Goal: Task Accomplishment & Management: Use online tool/utility

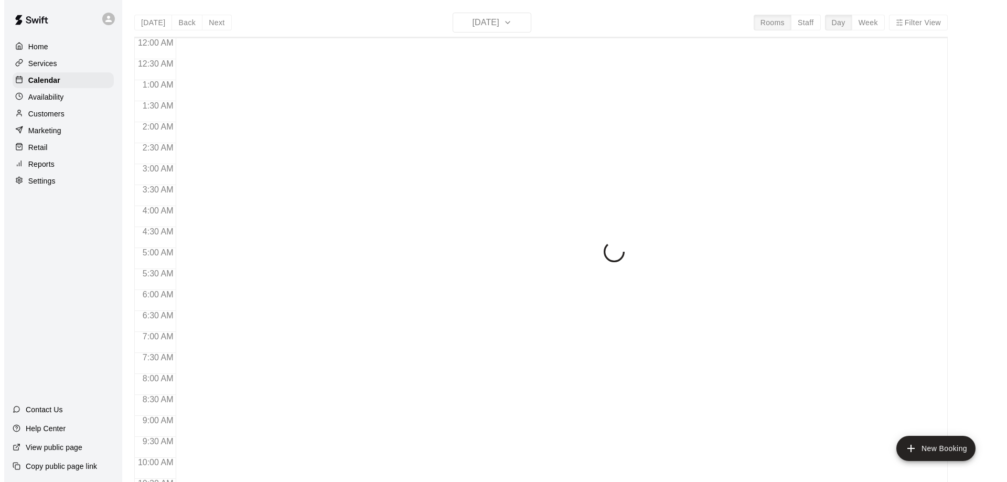
scroll to position [551, 0]
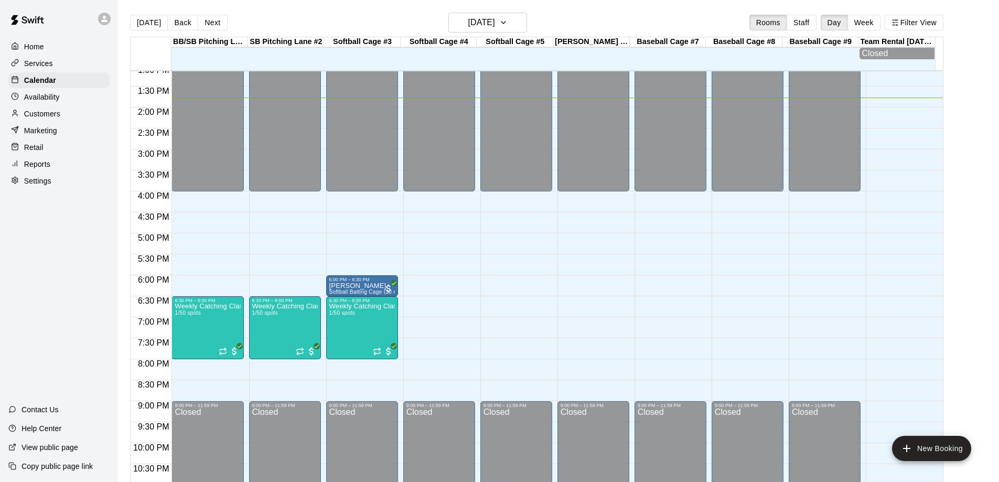
click at [42, 134] on p "Marketing" at bounding box center [40, 130] width 33 height 10
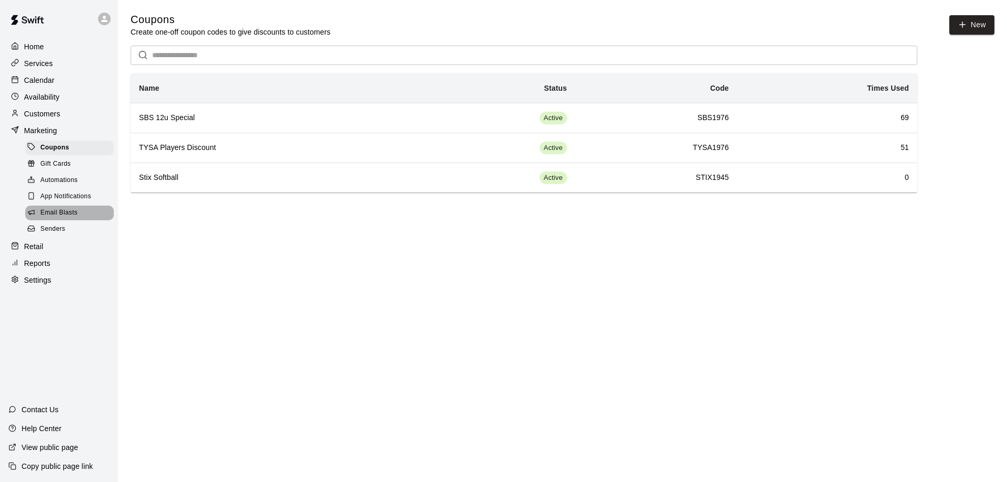
click at [66, 216] on span "Email Blasts" at bounding box center [58, 213] width 37 height 10
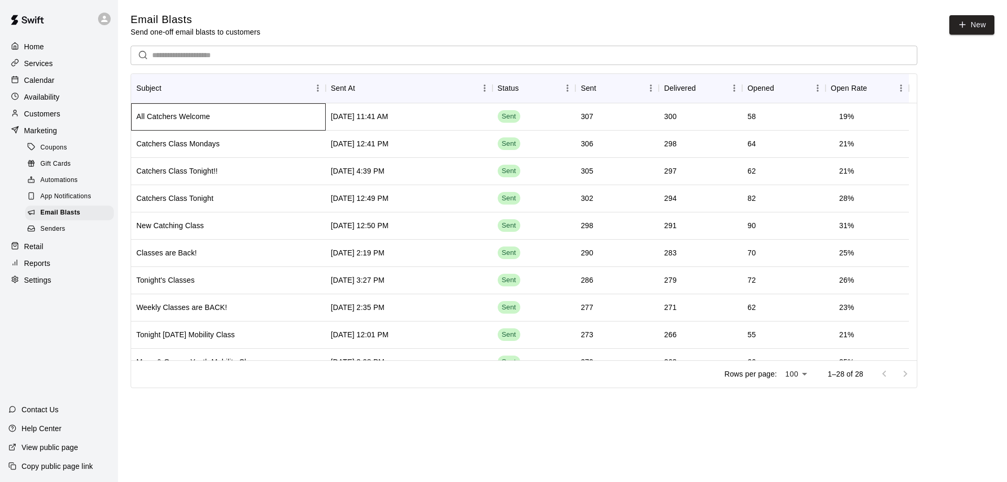
drag, startPoint x: 441, startPoint y: 118, endPoint x: 177, endPoint y: 119, distance: 263.9
drag, startPoint x: 177, startPoint y: 119, endPoint x: 814, endPoint y: 113, distance: 636.9
drag, startPoint x: 814, startPoint y: 113, endPoint x: 188, endPoint y: 121, distance: 625.9
drag, startPoint x: 188, startPoint y: 121, endPoint x: 54, endPoint y: 220, distance: 167.3
click at [200, 113] on div "All Catchers Welcome" at bounding box center [172, 116] width 73 height 10
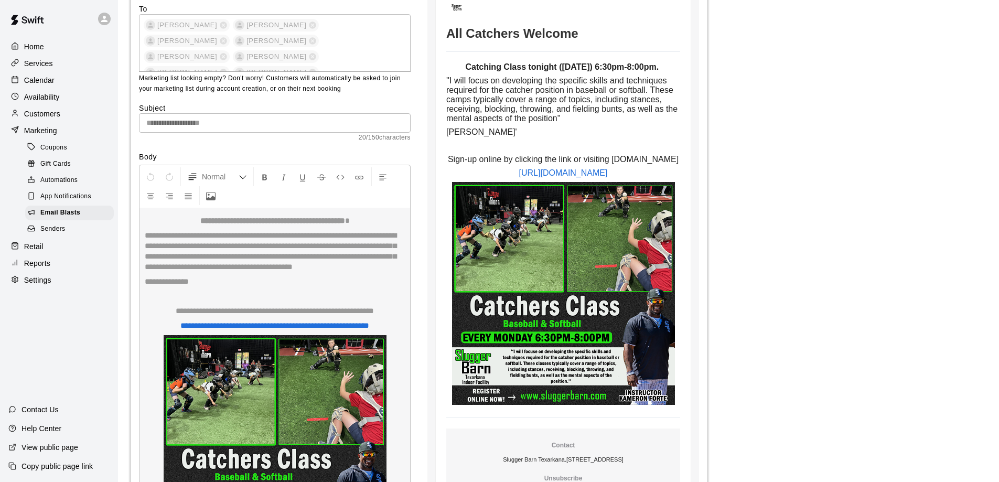
scroll to position [2938, 0]
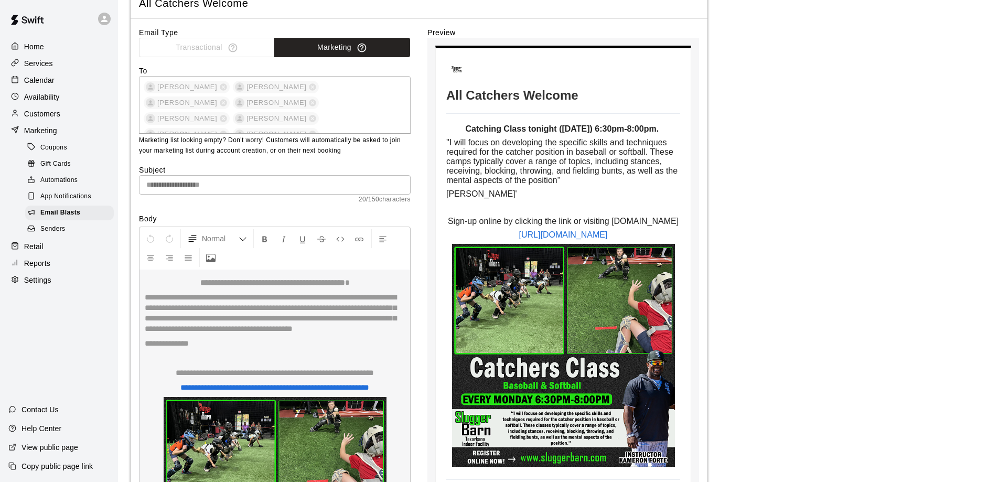
drag, startPoint x: 464, startPoint y: 134, endPoint x: 678, endPoint y: 257, distance: 246.3
click at [678, 257] on td "Catching Class tonight (Monday) 6:30pm-8:00pm. ''I will focus on developing the…" at bounding box center [563, 296] width 234 height 345
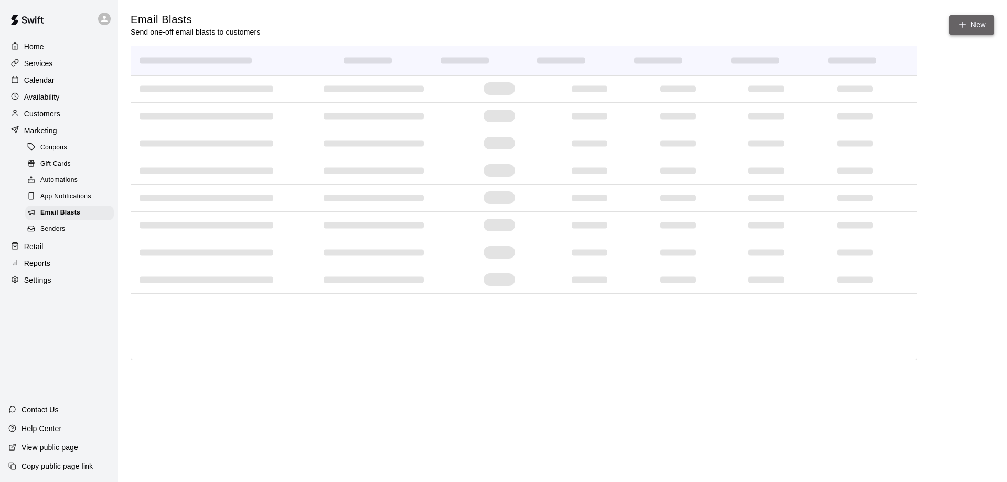
click at [982, 28] on link "New" at bounding box center [972, 24] width 45 height 19
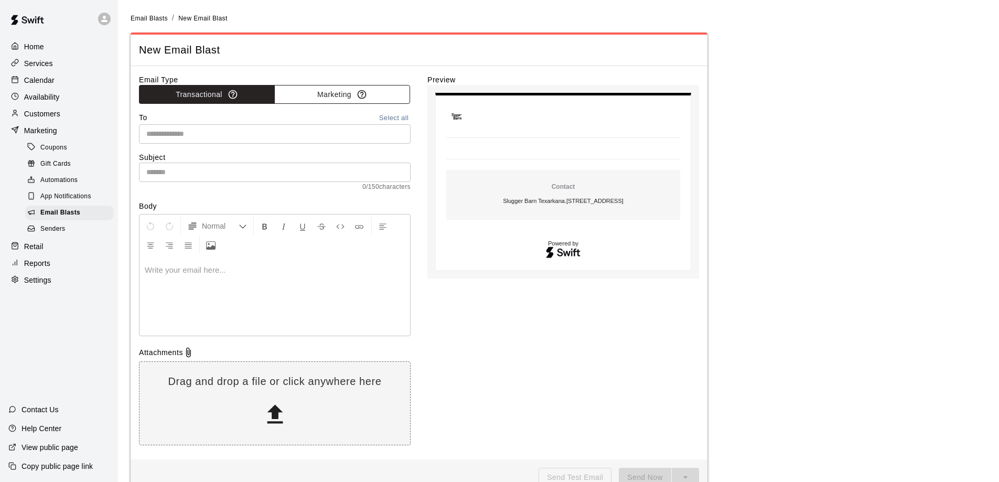
click at [325, 95] on button "Marketing" at bounding box center [342, 94] width 136 height 19
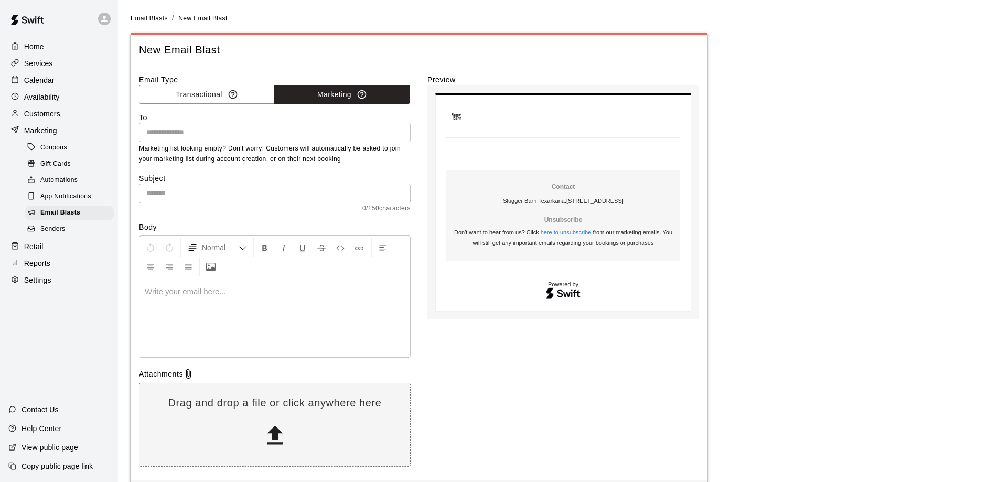
click at [221, 132] on input "text" at bounding box center [274, 132] width 264 height 13
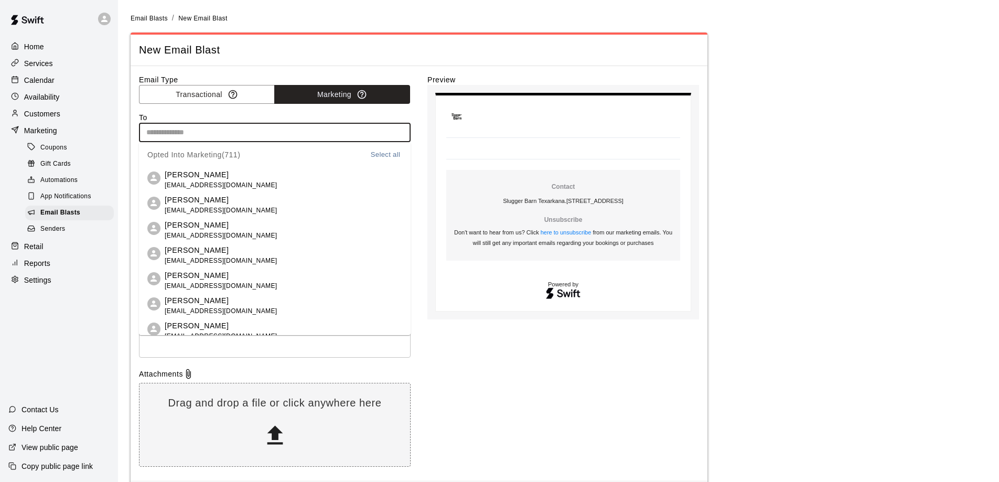
click at [374, 154] on button "Select all" at bounding box center [386, 155] width 34 height 12
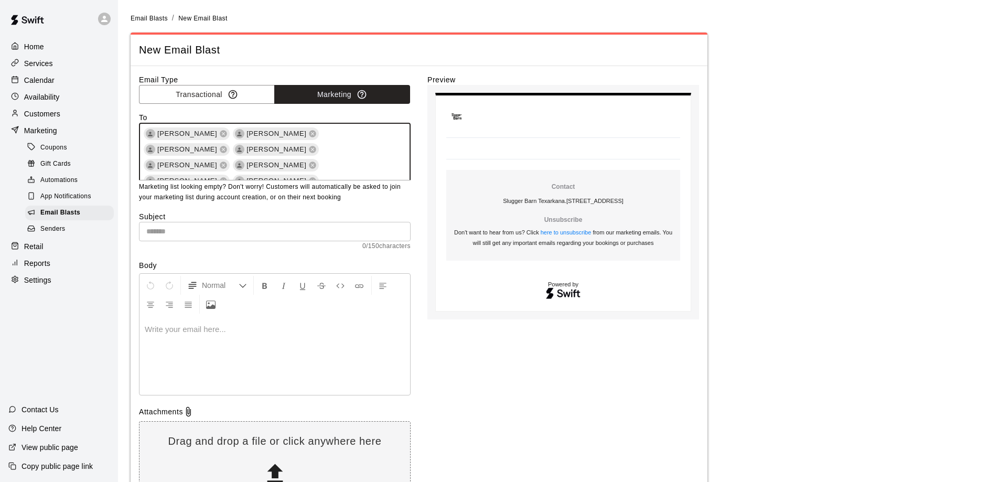
scroll to position [3850, 0]
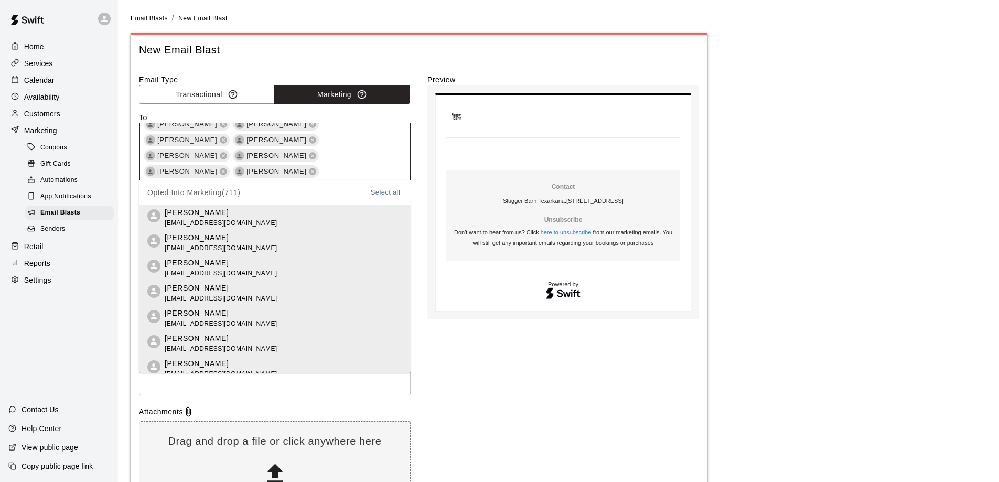
click at [420, 185] on div "Email Type Transactional Marketing To Megan Hamilton Sarah Plunkett Holly Hicke…" at bounding box center [419, 292] width 560 height 436
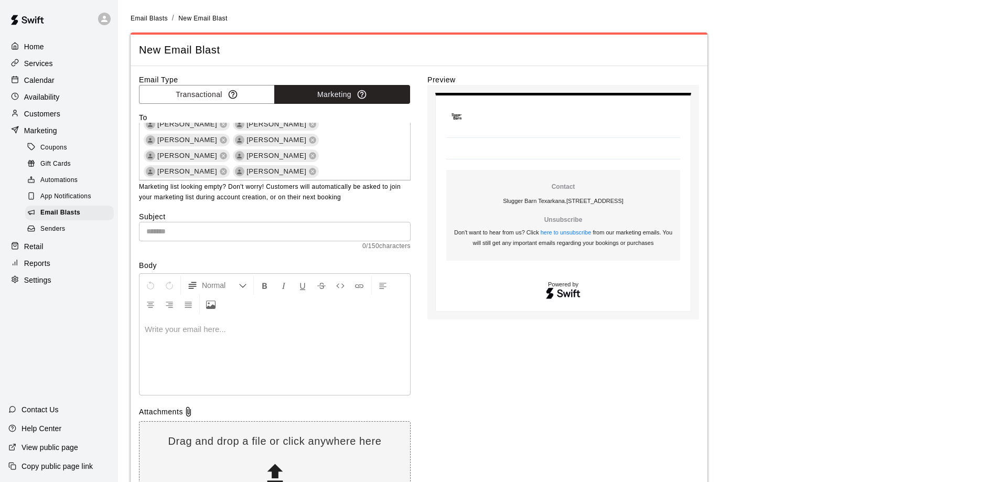
scroll to position [4086, 0]
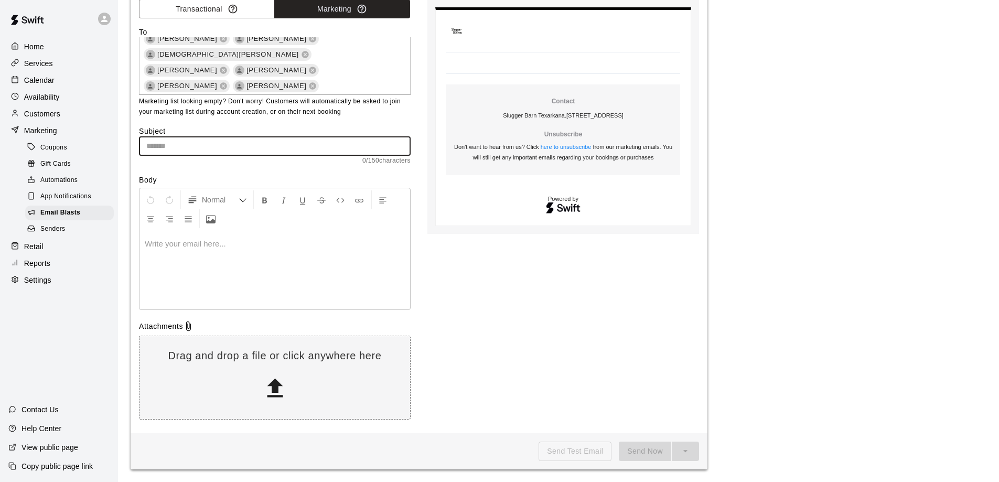
click at [274, 145] on input "text" at bounding box center [275, 145] width 272 height 19
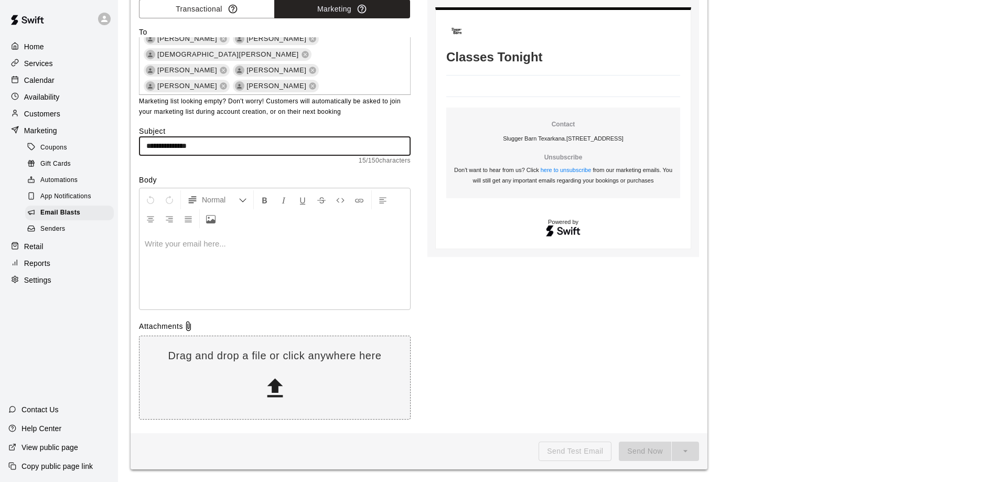
click at [172, 145] on input "**********" at bounding box center [275, 145] width 272 height 19
click at [255, 148] on input "**********" at bounding box center [275, 145] width 272 height 19
type input "*"
type input "**********"
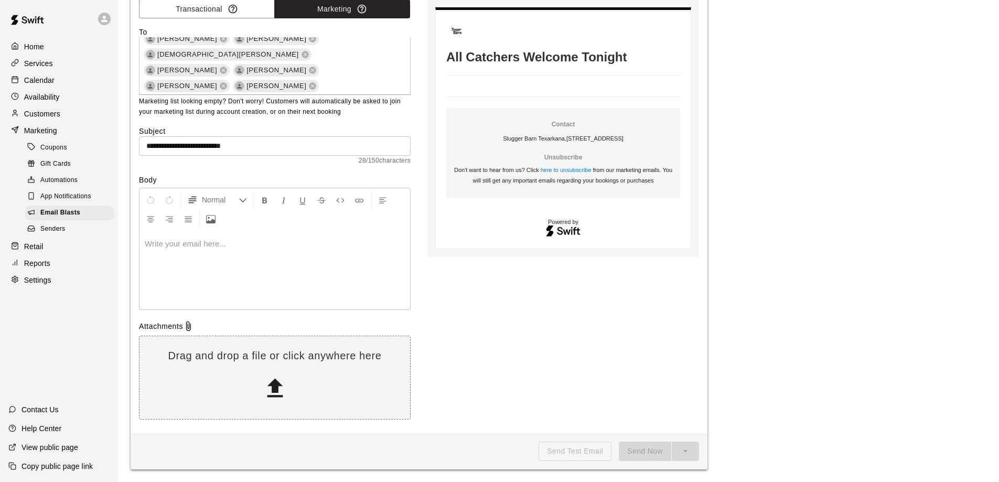
click at [189, 244] on p at bounding box center [275, 244] width 260 height 10
drag, startPoint x: 189, startPoint y: 244, endPoint x: 153, endPoint y: 221, distance: 42.7
click at [153, 221] on icon "Center Align" at bounding box center [150, 219] width 9 height 9
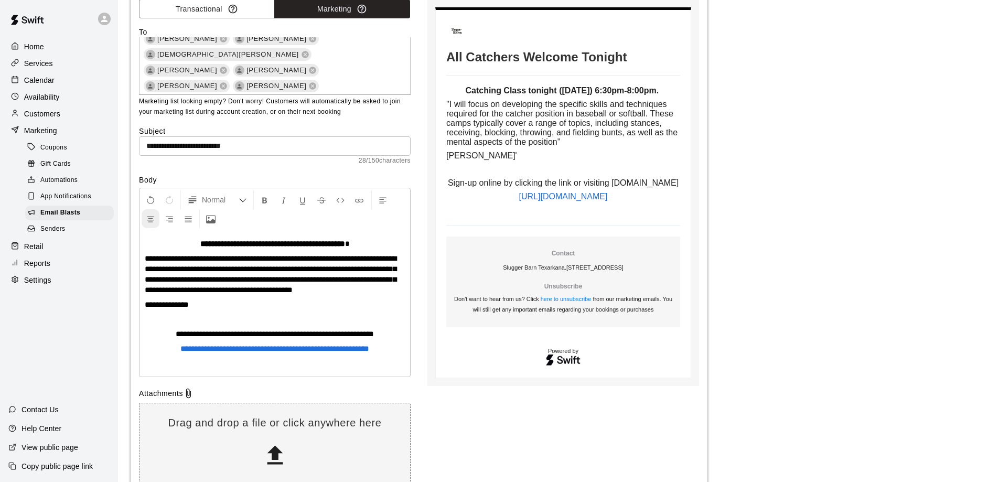
click at [152, 216] on icon "Center Align" at bounding box center [150, 219] width 9 height 9
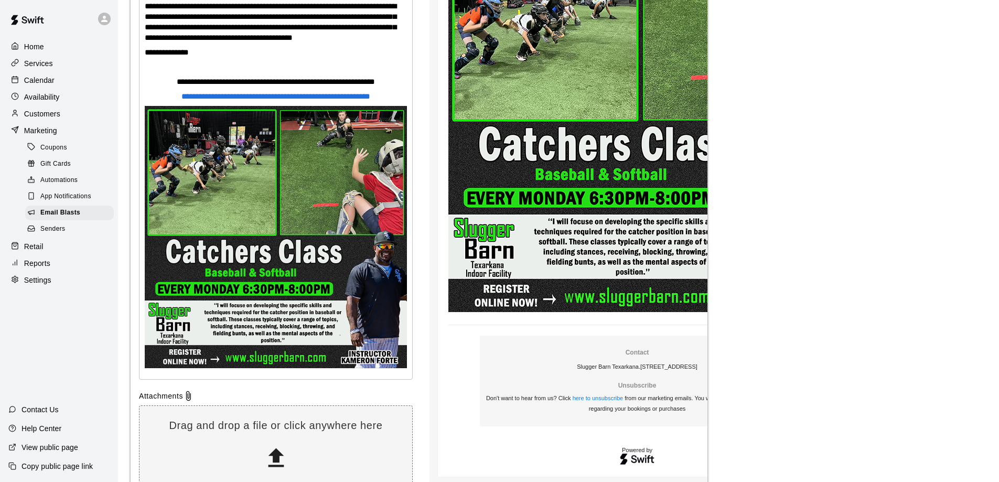
scroll to position [348, 0]
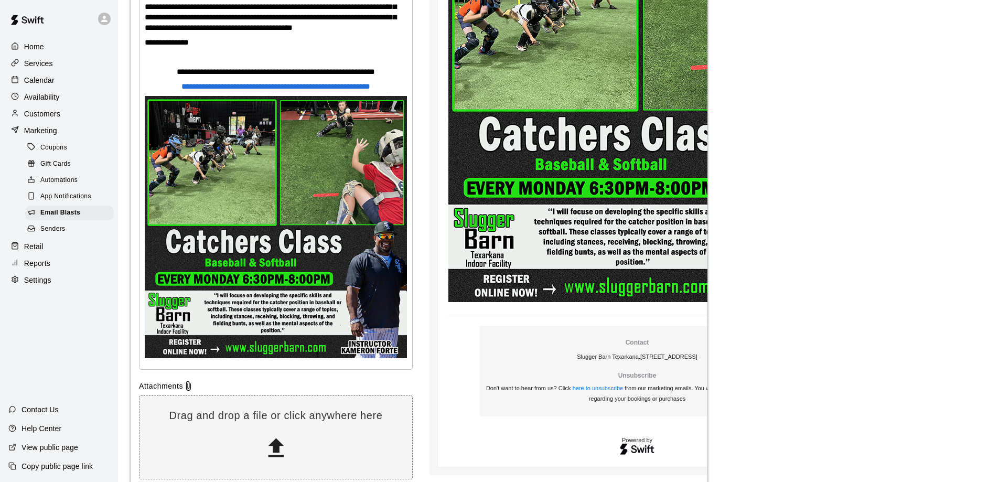
click at [356, 322] on img at bounding box center [276, 227] width 262 height 262
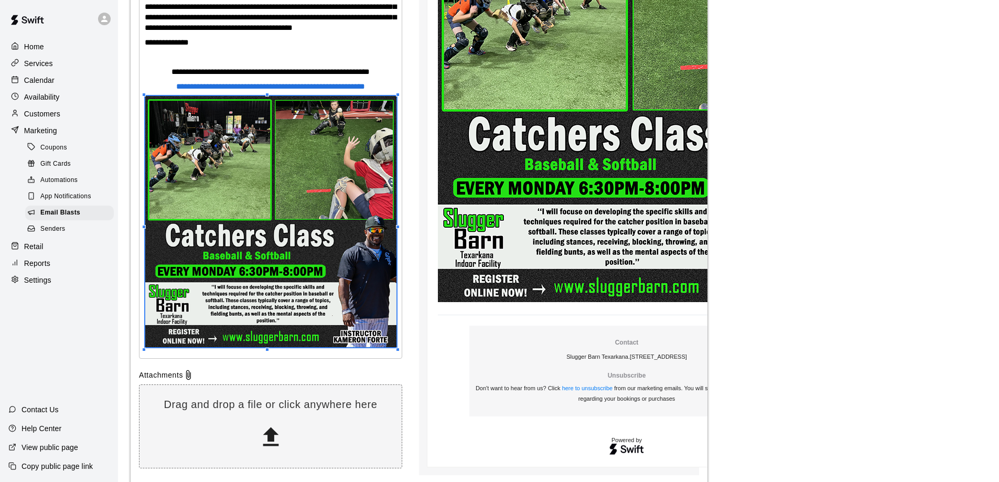
scroll to position [4401, 0]
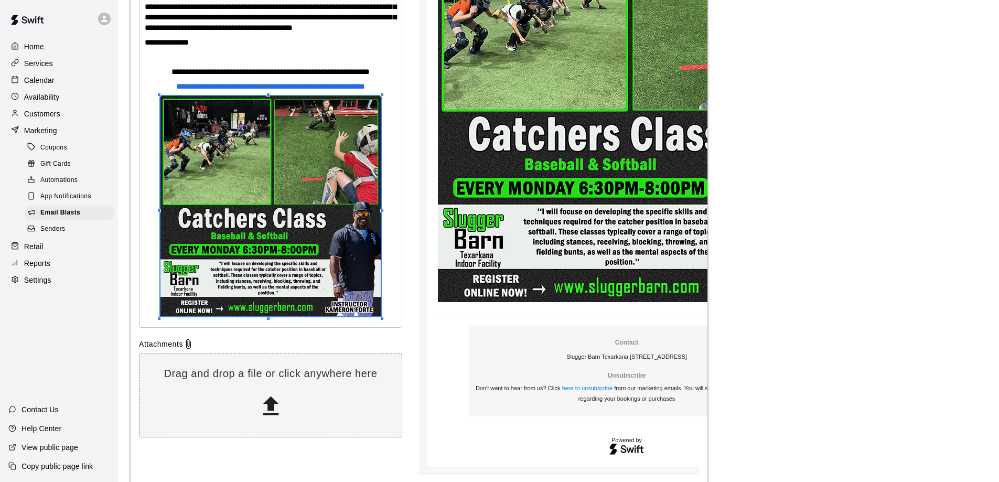
click at [366, 297] on span at bounding box center [271, 207] width 220 height 223
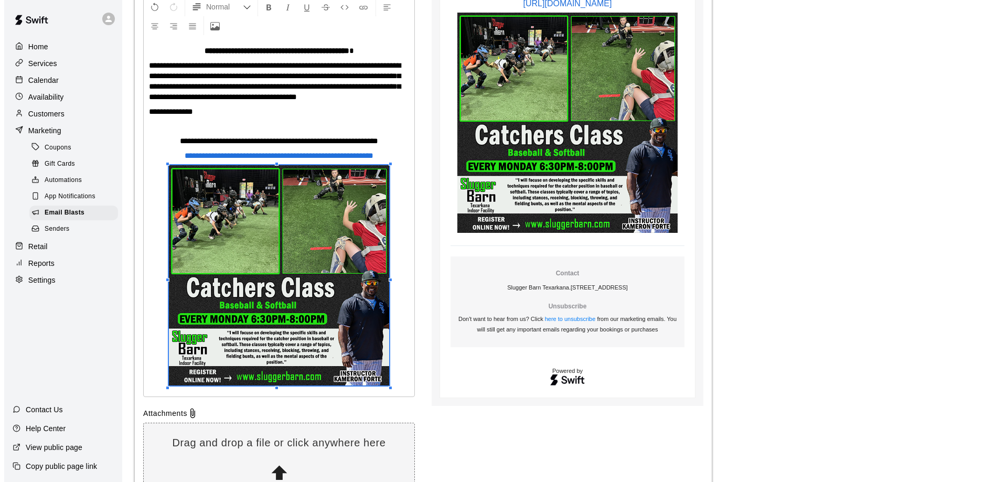
scroll to position [365, 0]
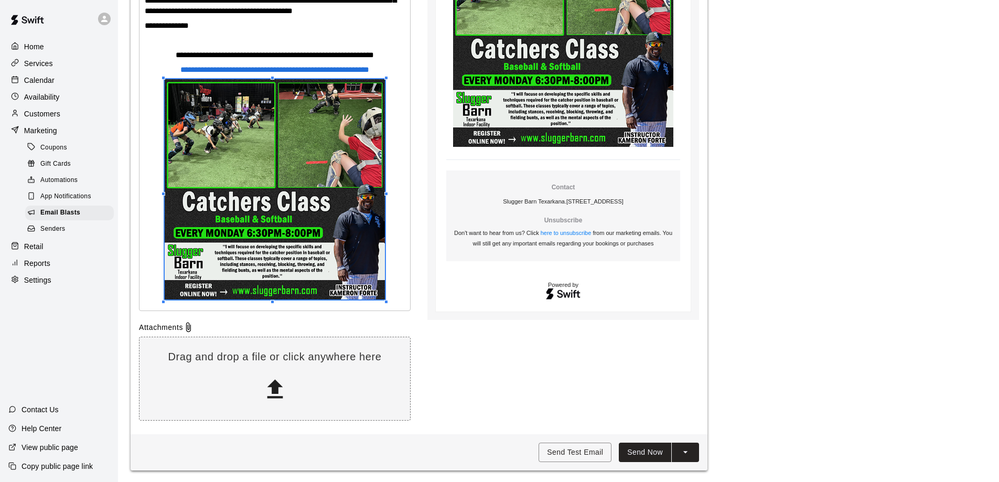
click at [640, 456] on button "Send Now" at bounding box center [645, 452] width 52 height 19
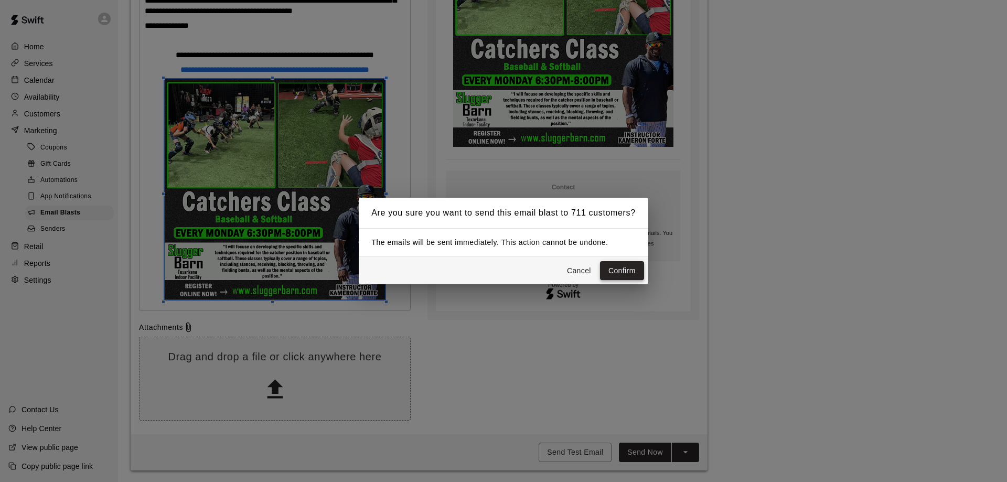
click at [628, 271] on button "Confirm" at bounding box center [622, 270] width 44 height 19
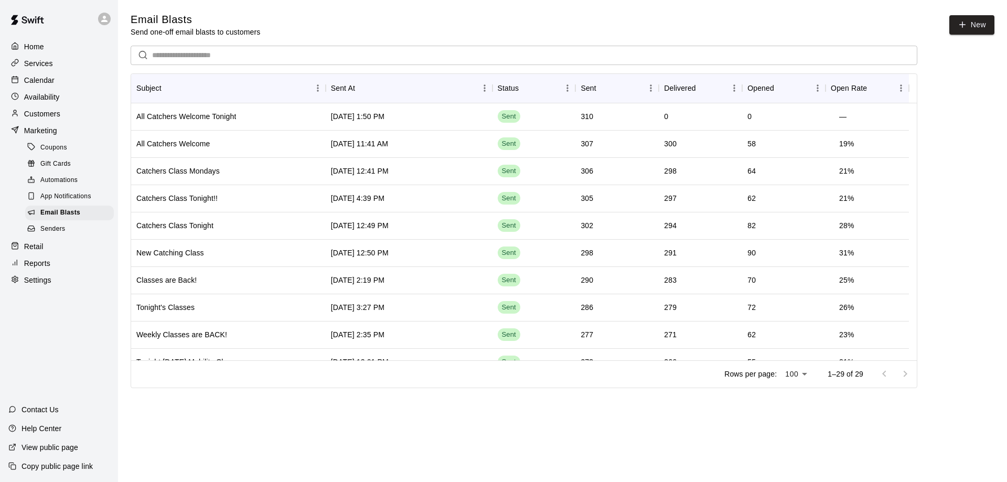
click at [37, 77] on p "Calendar" at bounding box center [39, 80] width 30 height 10
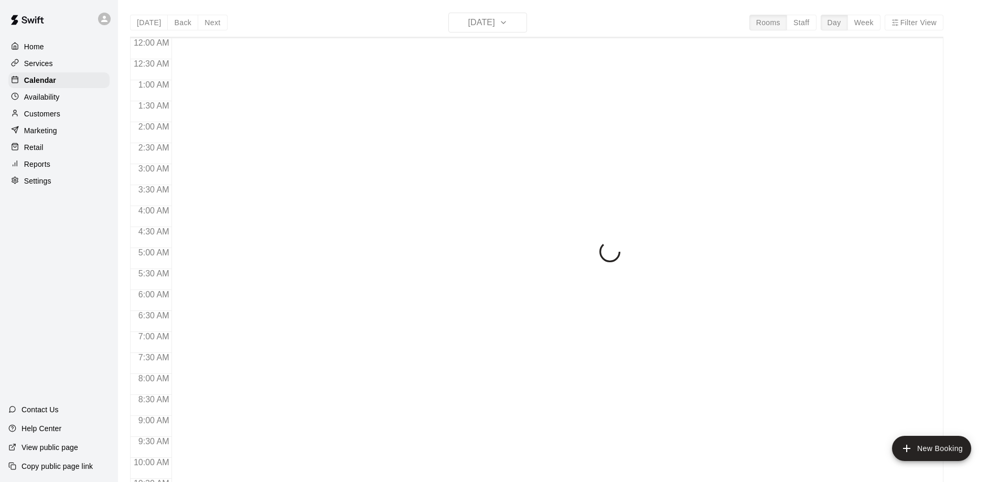
scroll to position [551, 0]
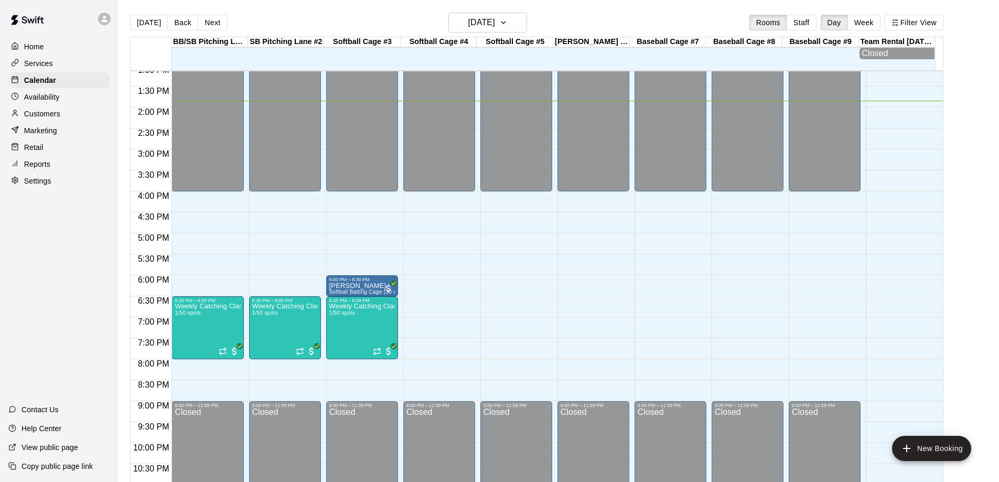
click at [489, 197] on div "12:00 AM – 4:00 PM Closed 9:00 PM – 11:59 PM Closed" at bounding box center [517, 23] width 72 height 1007
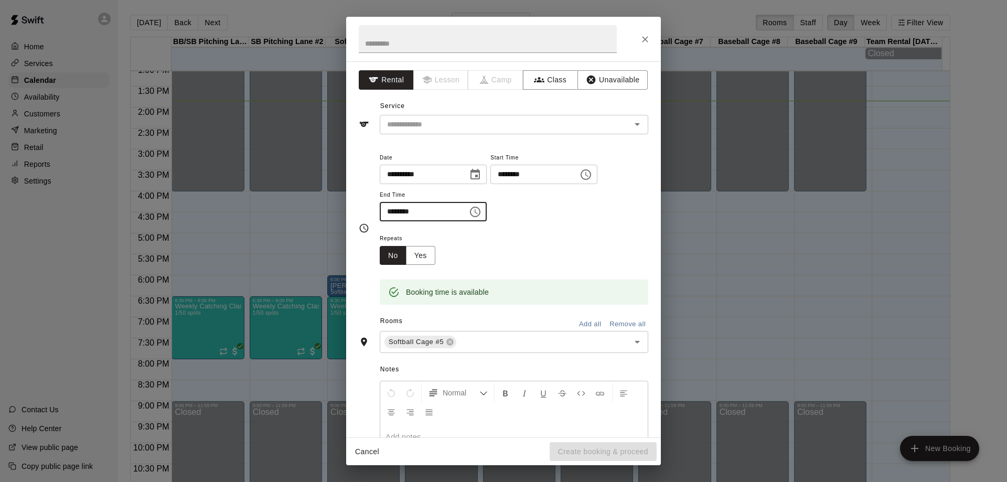
click at [393, 207] on input "********" at bounding box center [420, 211] width 81 height 19
type input "********"
click at [608, 79] on button "Unavailable" at bounding box center [613, 79] width 70 height 19
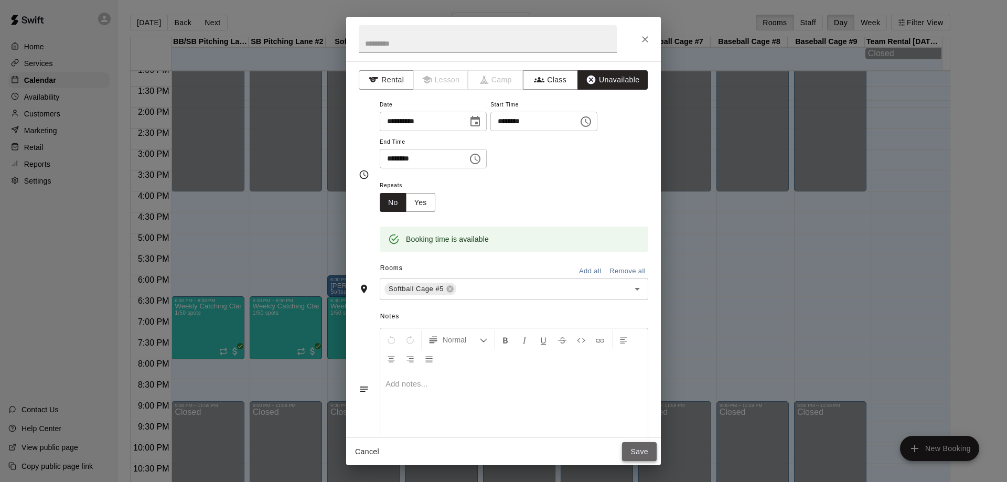
click at [640, 452] on button "Save" at bounding box center [639, 451] width 35 height 19
